Goal: Task Accomplishment & Management: Use online tool/utility

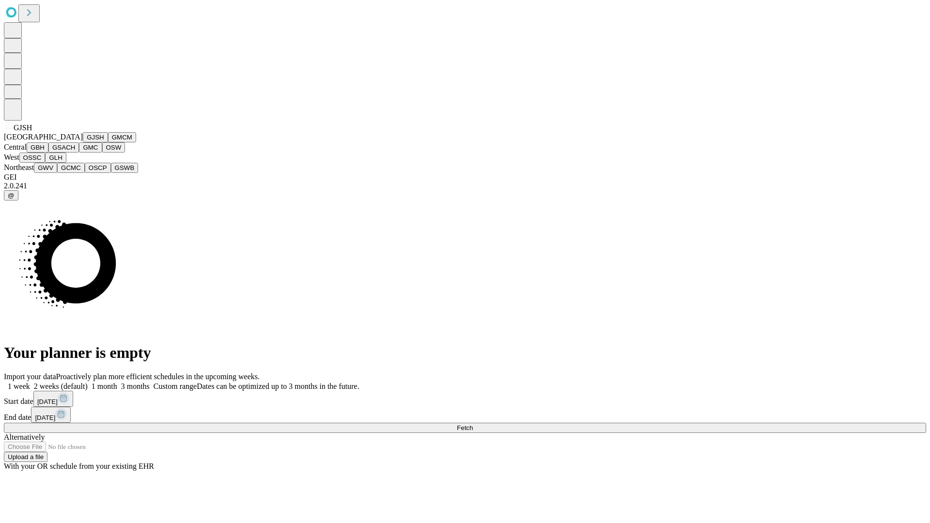
click at [83, 142] on button "GJSH" at bounding box center [95, 137] width 25 height 10
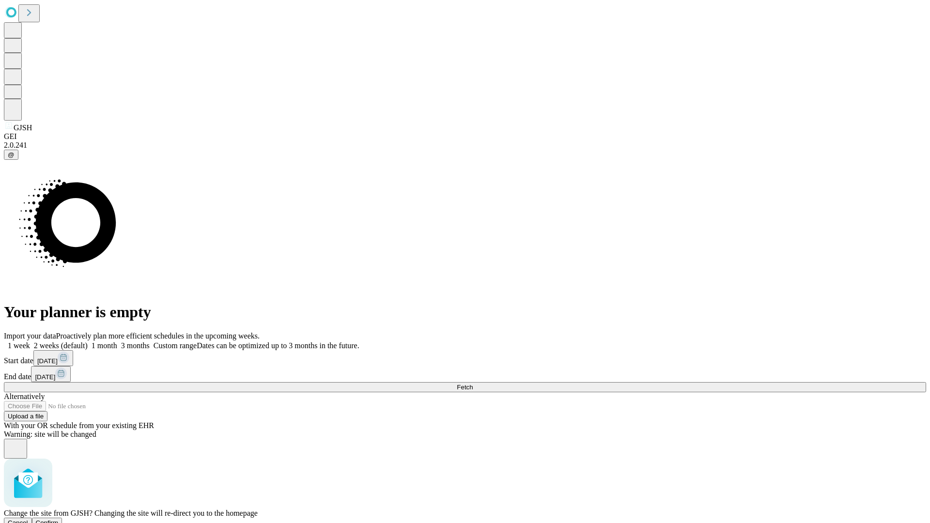
click at [59, 519] on span "Confirm" at bounding box center [47, 522] width 23 height 7
click at [30, 341] on label "1 week" at bounding box center [17, 345] width 26 height 8
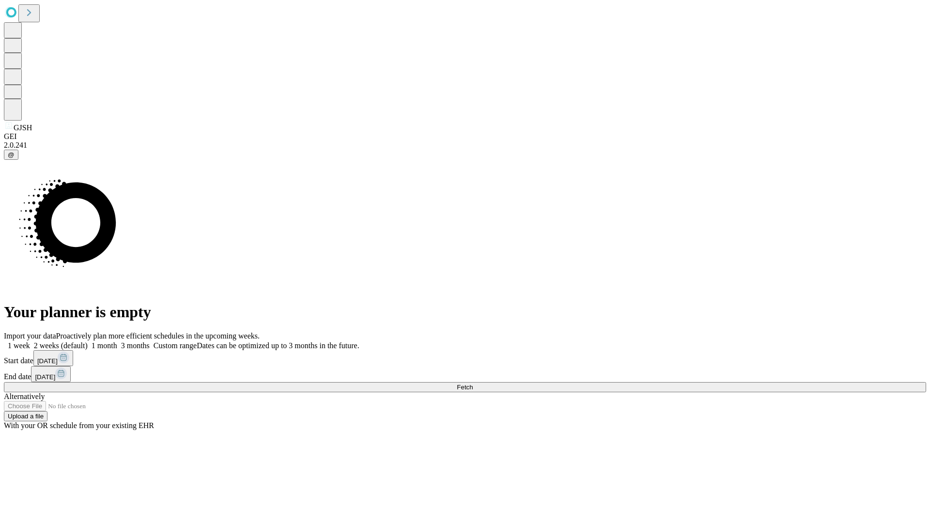
click at [473, 383] on span "Fetch" at bounding box center [465, 386] width 16 height 7
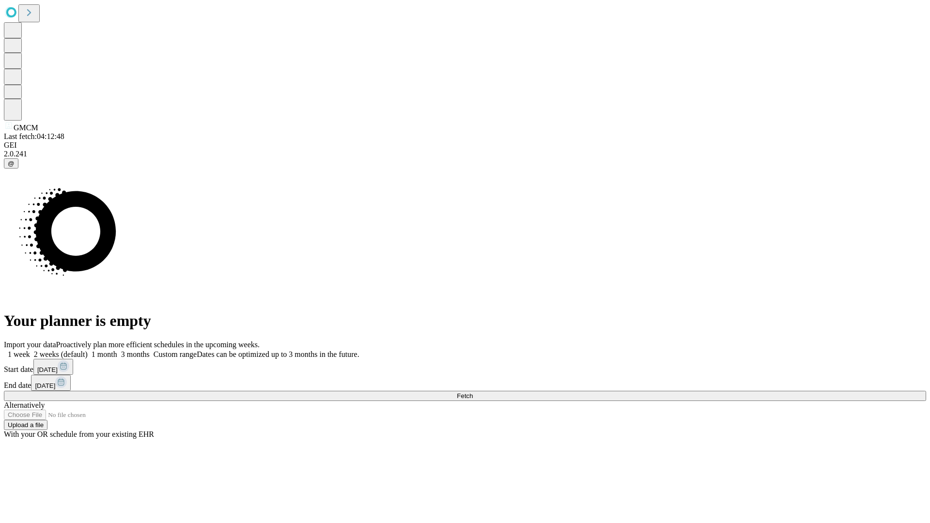
click at [30, 350] on label "1 week" at bounding box center [17, 354] width 26 height 8
click at [473, 392] on span "Fetch" at bounding box center [465, 395] width 16 height 7
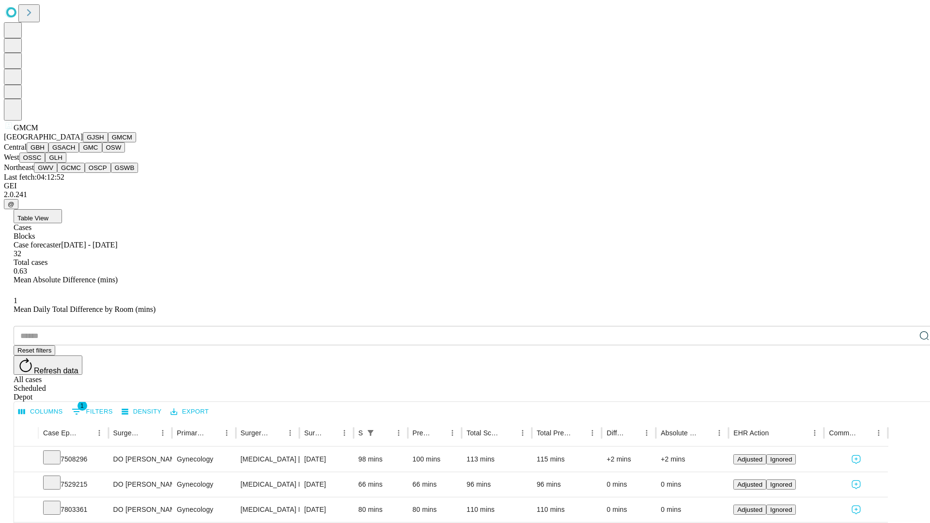
click at [48, 153] on button "GBH" at bounding box center [38, 147] width 22 height 10
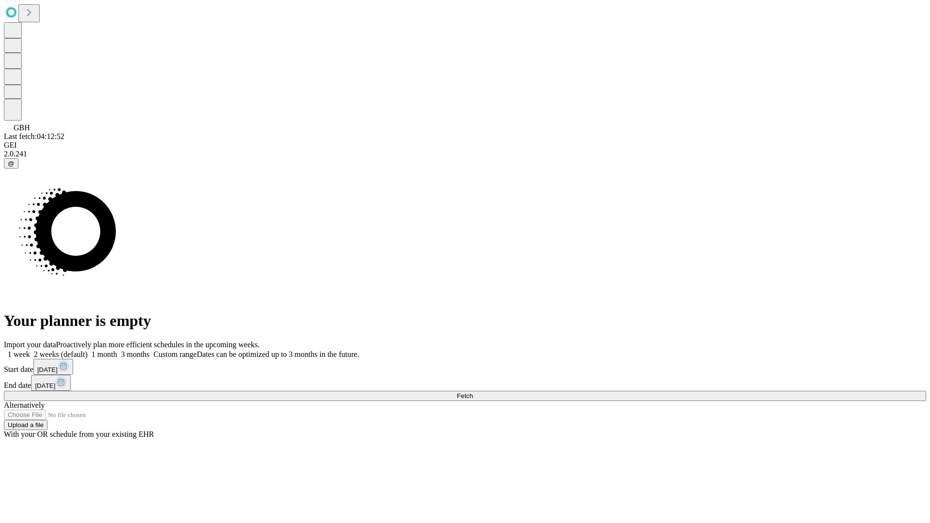
click at [30, 350] on label "1 week" at bounding box center [17, 354] width 26 height 8
click at [473, 392] on span "Fetch" at bounding box center [465, 395] width 16 height 7
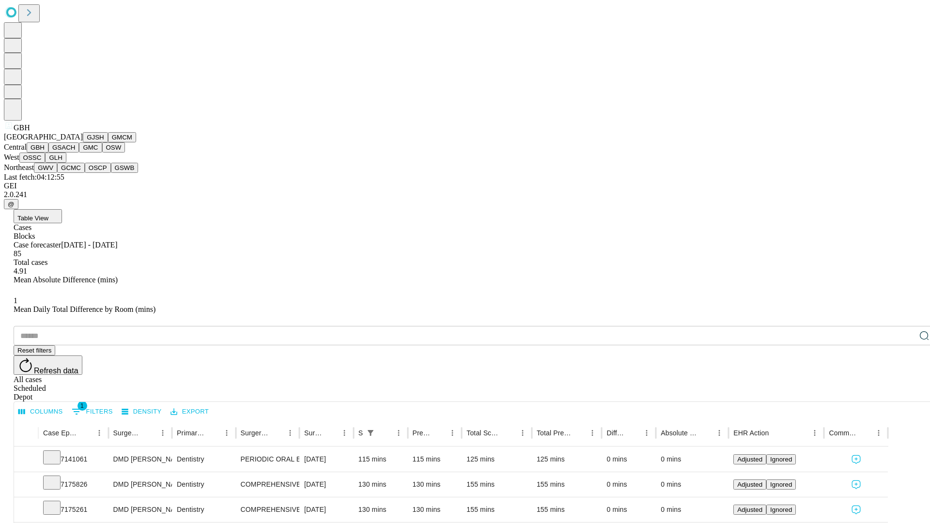
click at [75, 153] on button "GSACH" at bounding box center [63, 147] width 31 height 10
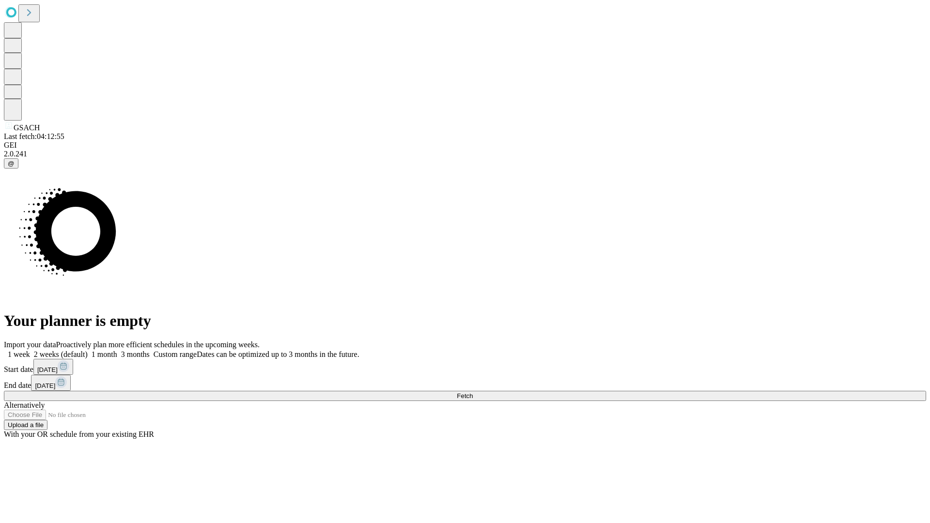
click at [473, 392] on span "Fetch" at bounding box center [465, 395] width 16 height 7
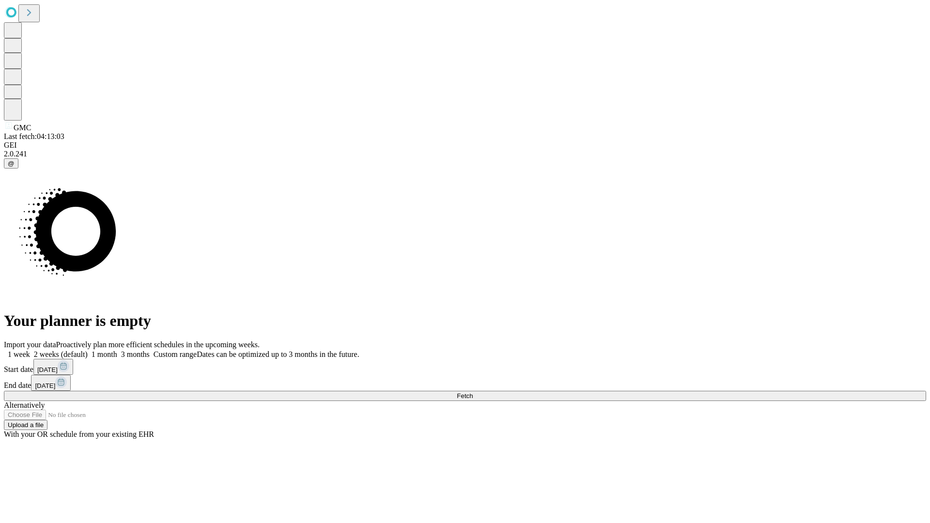
click at [473, 392] on span "Fetch" at bounding box center [465, 395] width 16 height 7
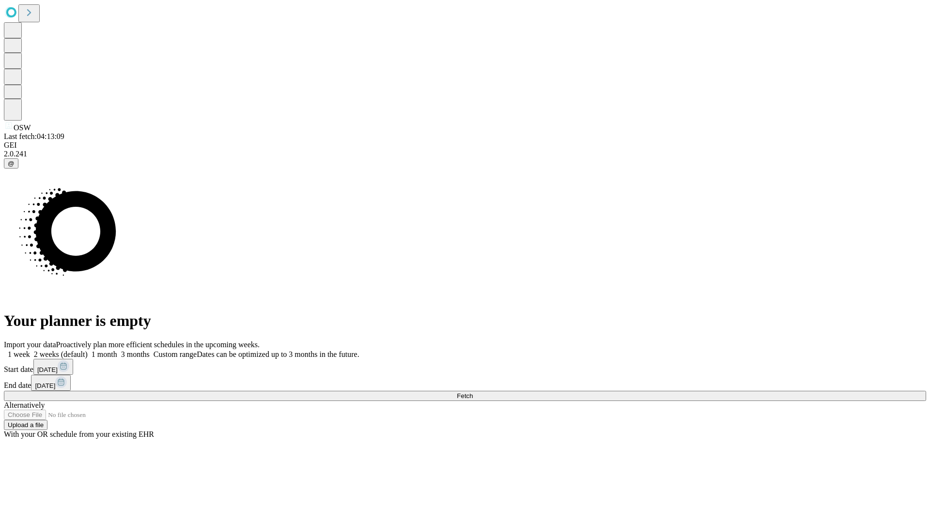
click at [30, 350] on label "1 week" at bounding box center [17, 354] width 26 height 8
click at [473, 392] on span "Fetch" at bounding box center [465, 395] width 16 height 7
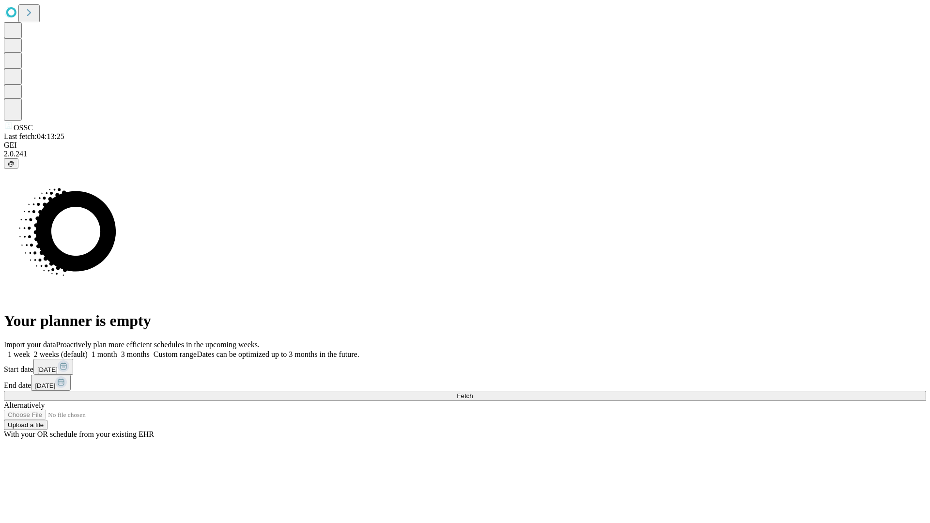
click at [30, 350] on label "1 week" at bounding box center [17, 354] width 26 height 8
click at [473, 392] on span "Fetch" at bounding box center [465, 395] width 16 height 7
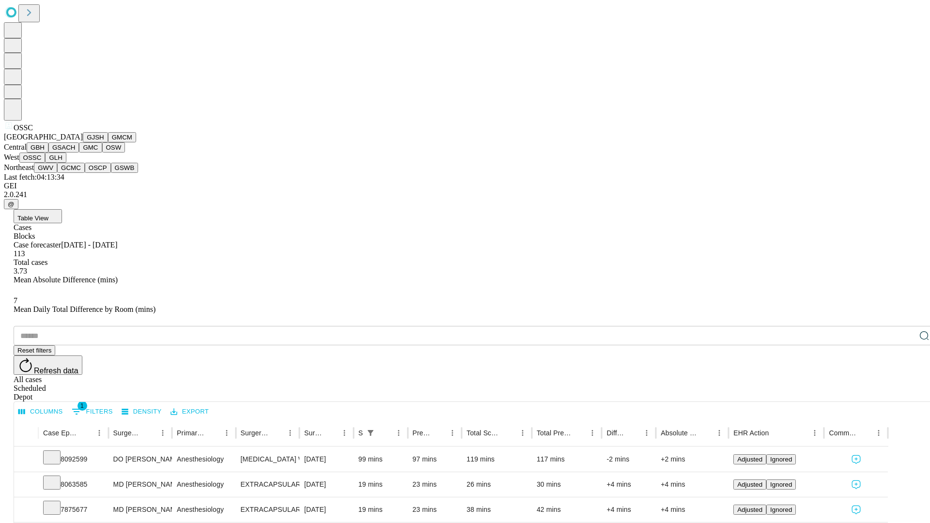
click at [66, 163] on button "GLH" at bounding box center [55, 158] width 21 height 10
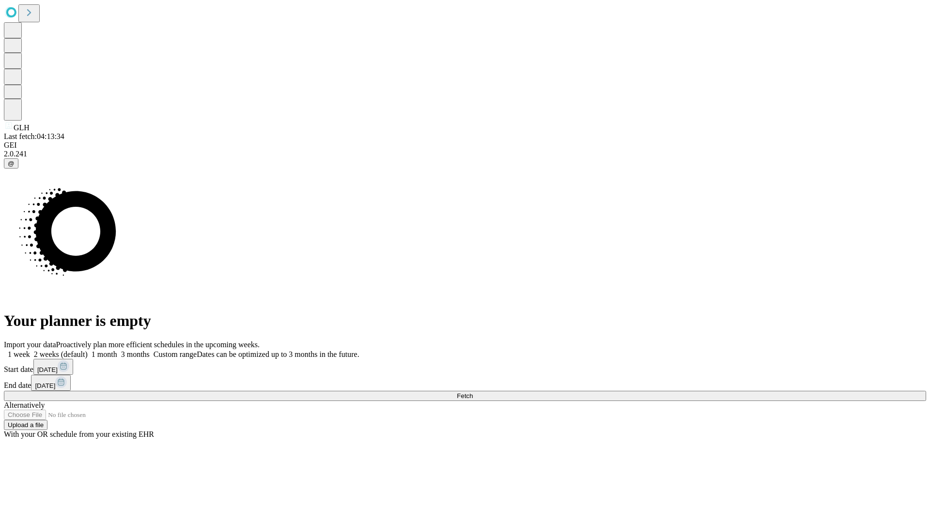
click at [30, 350] on label "1 week" at bounding box center [17, 354] width 26 height 8
click at [473, 392] on span "Fetch" at bounding box center [465, 395] width 16 height 7
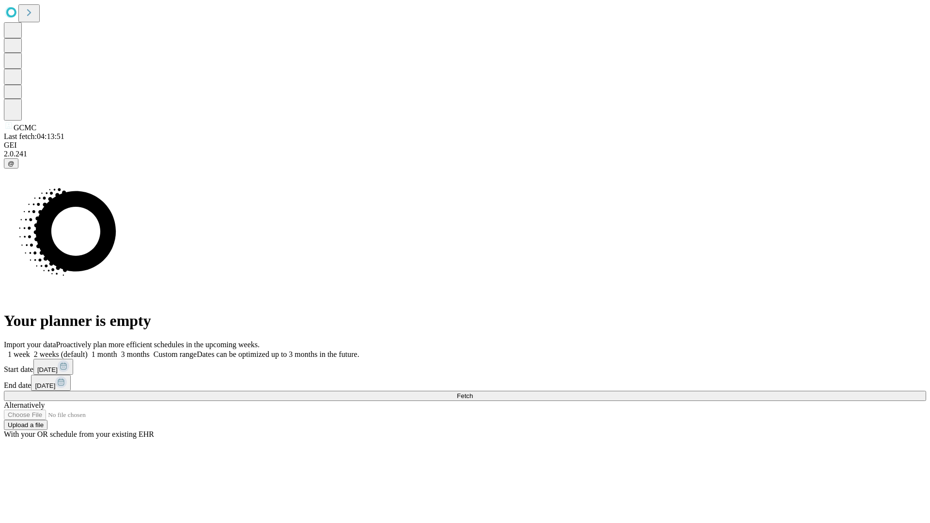
click at [30, 350] on label "1 week" at bounding box center [17, 354] width 26 height 8
click at [473, 392] on span "Fetch" at bounding box center [465, 395] width 16 height 7
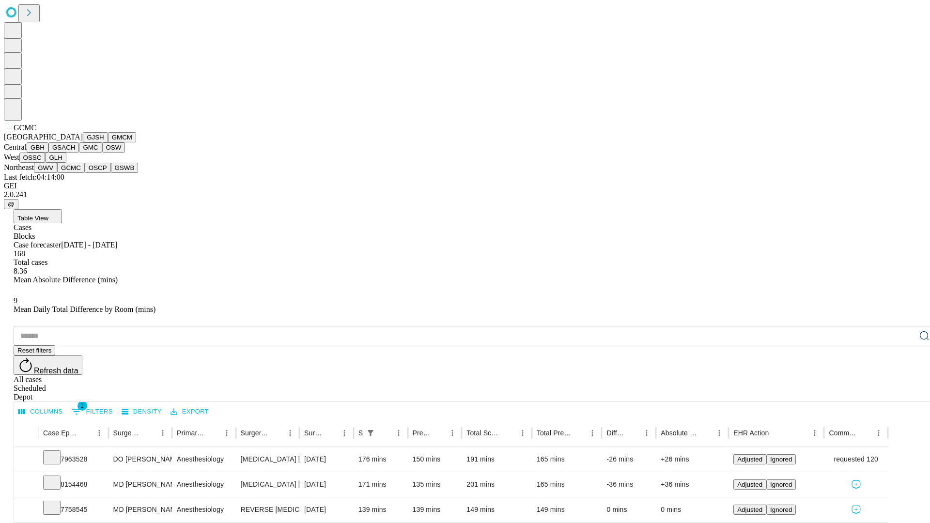
click at [85, 173] on button "OSCP" at bounding box center [98, 168] width 26 height 10
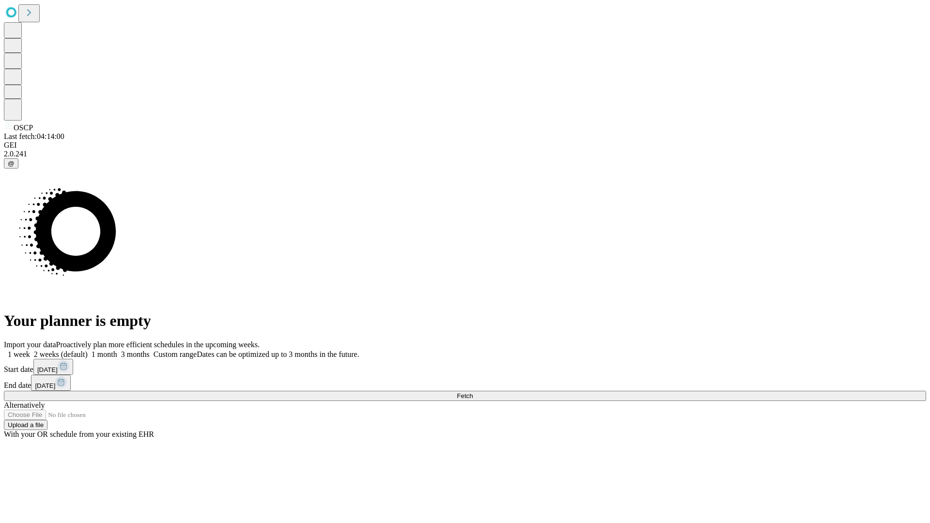
click at [30, 350] on label "1 week" at bounding box center [17, 354] width 26 height 8
click at [473, 392] on span "Fetch" at bounding box center [465, 395] width 16 height 7
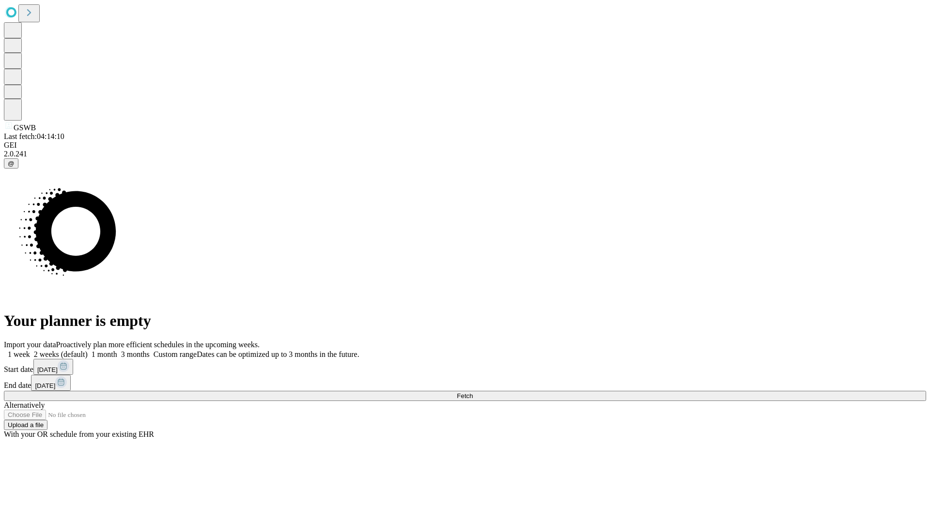
click at [30, 350] on label "1 week" at bounding box center [17, 354] width 26 height 8
click at [473, 392] on span "Fetch" at bounding box center [465, 395] width 16 height 7
